Goal: Information Seeking & Learning: Learn about a topic

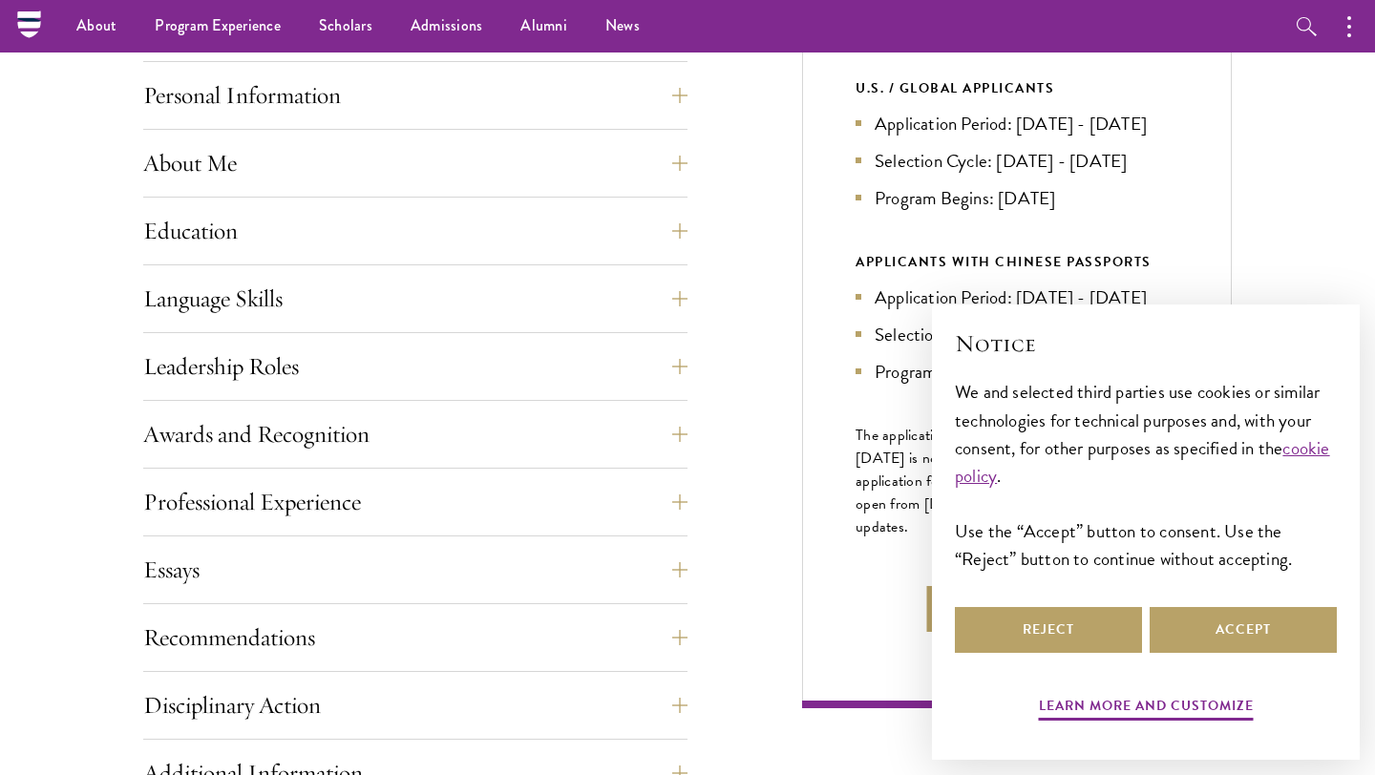
scroll to position [819, 0]
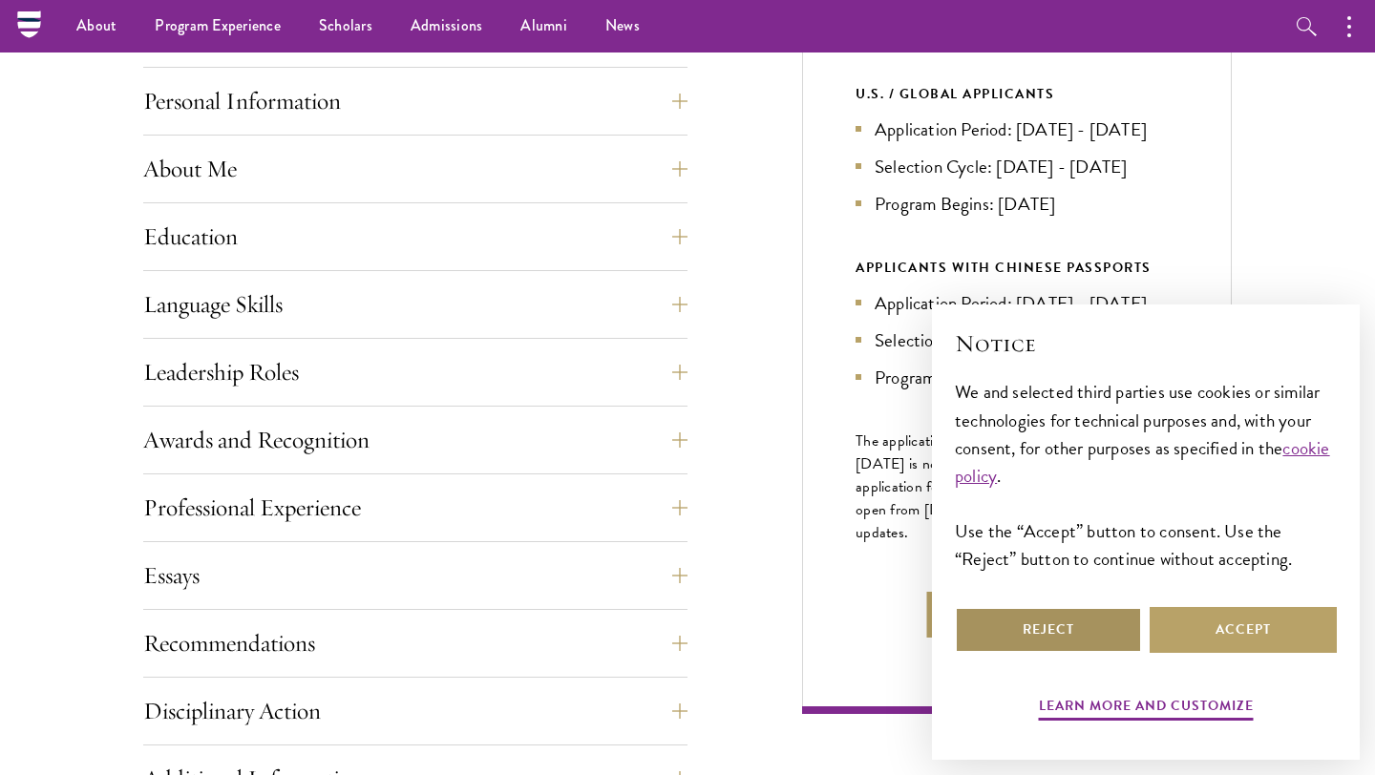
click at [1060, 629] on button "Reject" at bounding box center [1048, 630] width 187 height 46
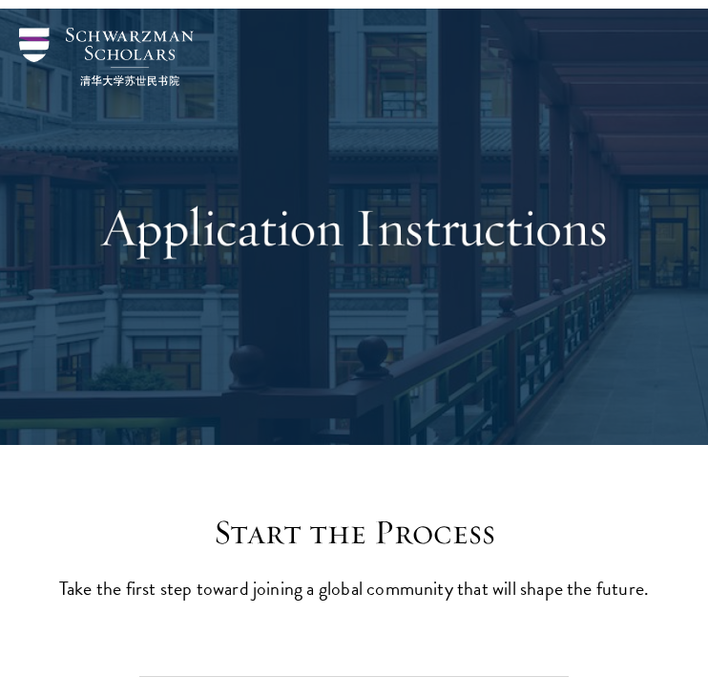
scroll to position [0, 0]
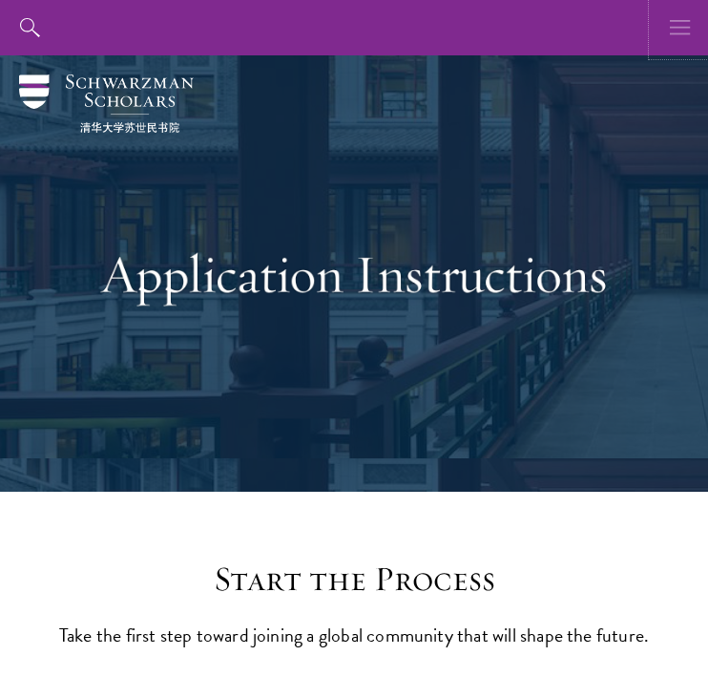
click at [682, 25] on icon "button" at bounding box center [680, 27] width 21 height 55
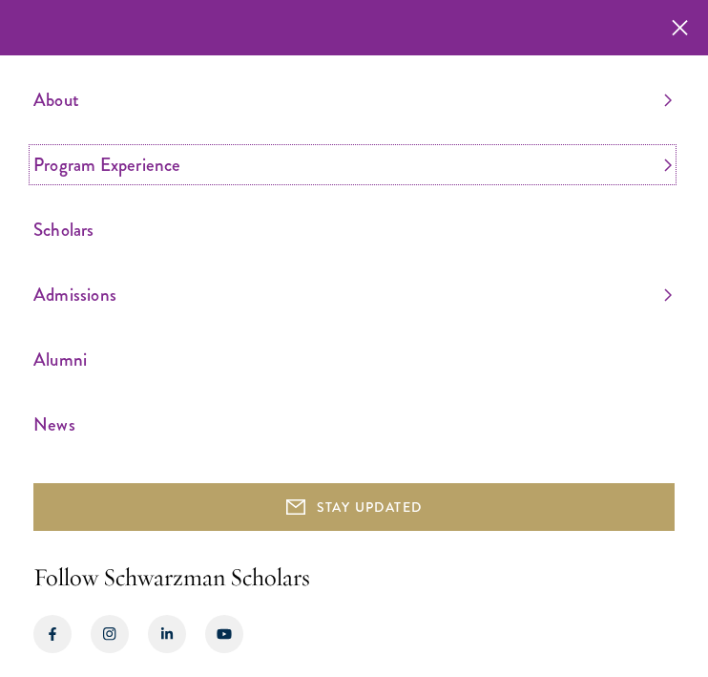
click at [425, 153] on link "Program Experience" at bounding box center [352, 165] width 639 height 32
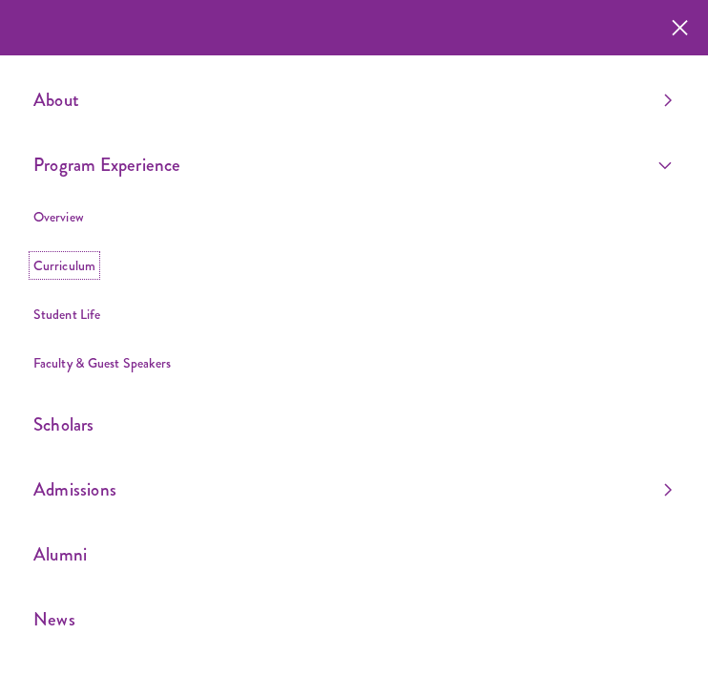
click at [73, 262] on link "Curriculum" at bounding box center [64, 265] width 62 height 19
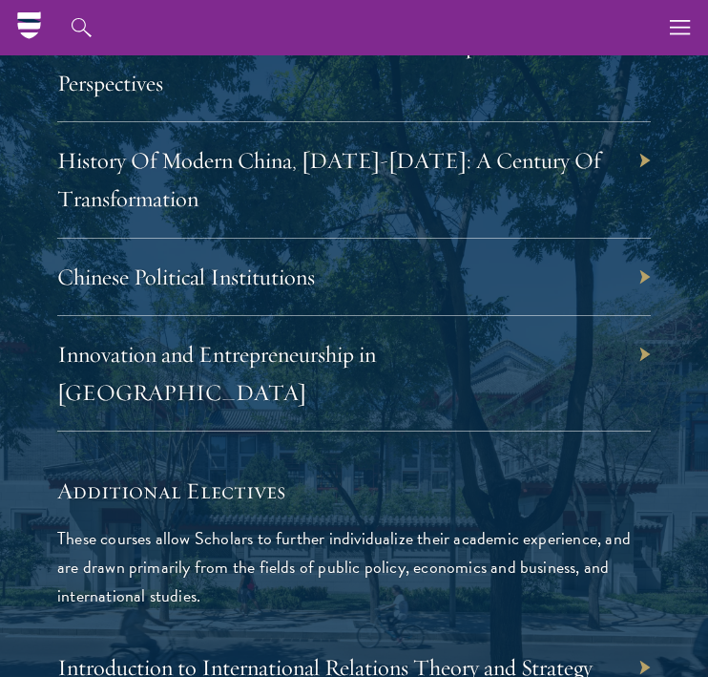
scroll to position [6501, 0]
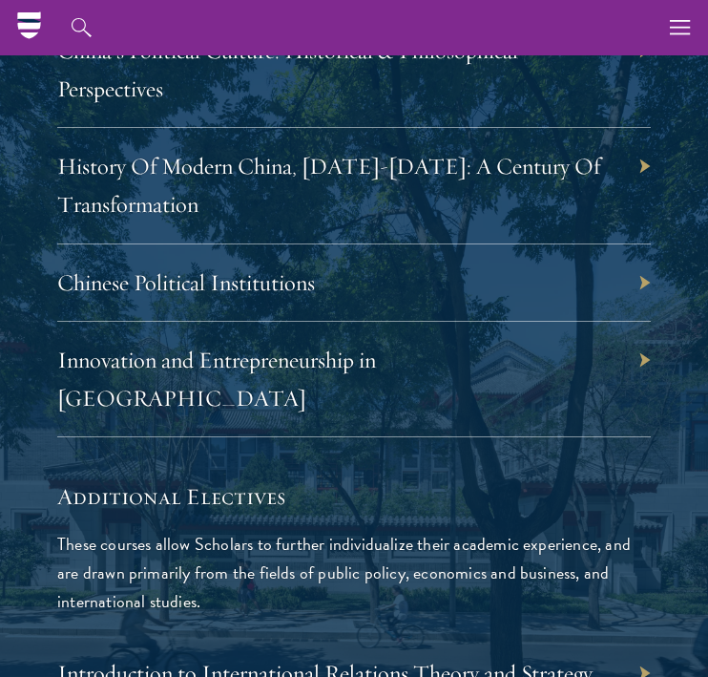
click at [478, 136] on div "History Of Modern China, [DATE]-[DATE]: A Century Of Transformation" at bounding box center [354, 186] width 594 height 116
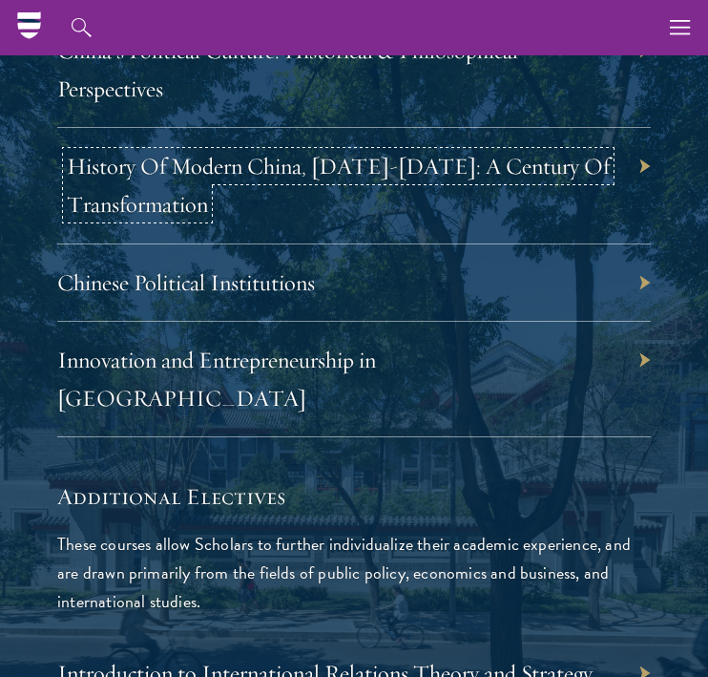
click at [447, 152] on link "History Of Modern China, [DATE]-[DATE]: A Century Of Transformation" at bounding box center [338, 185] width 543 height 67
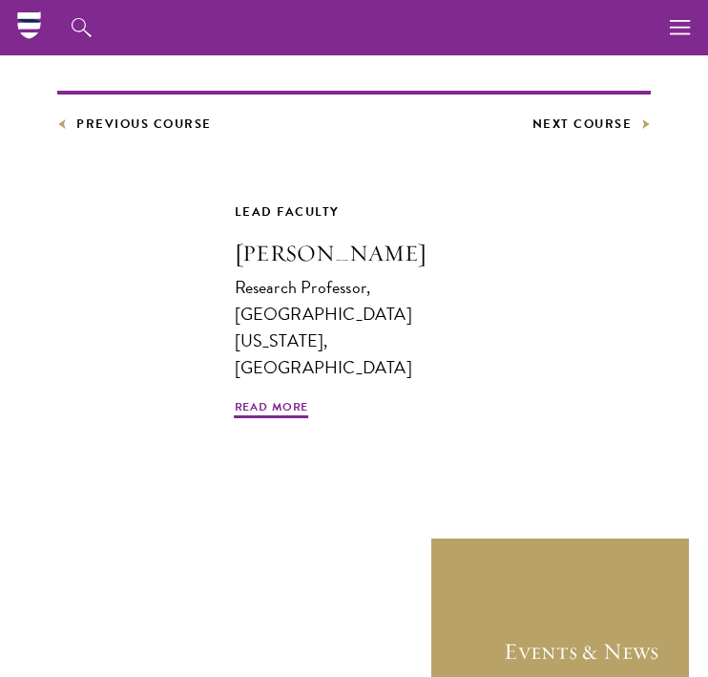
scroll to position [1238, 0]
